Goal: Information Seeking & Learning: Learn about a topic

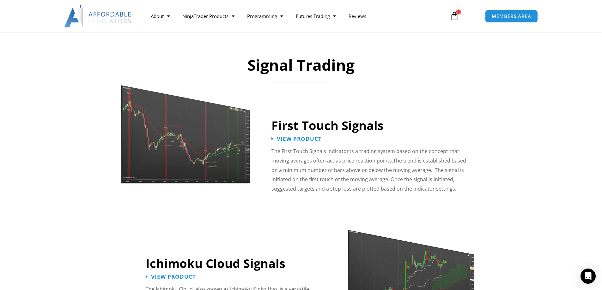
scroll to position [948, 0]
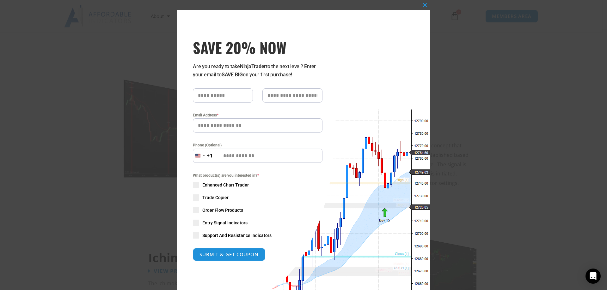
click at [373, 16] on div "Close this module SAVE 20% NOW Are you ready to take NinjaTrader to the next le…" at bounding box center [303, 168] width 253 height 317
click at [421, 7] on button "Close this module" at bounding box center [425, 5] width 10 height 10
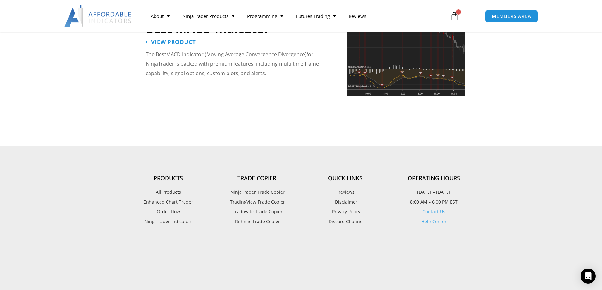
scroll to position [1485, 0]
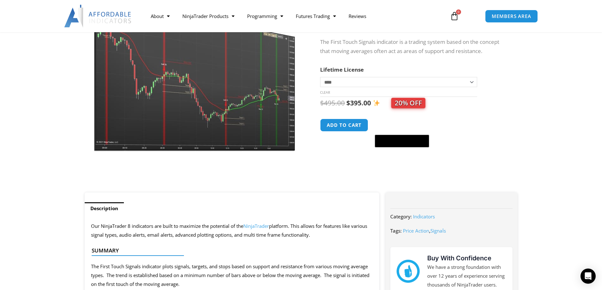
click at [241, 109] on img at bounding box center [195, 64] width 203 height 175
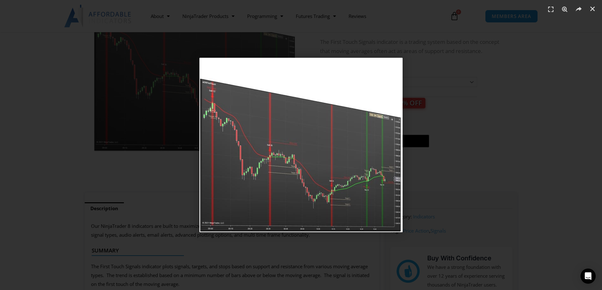
click at [495, 151] on div "1 / 1" at bounding box center [301, 145] width 558 height 246
